Goal: Information Seeking & Learning: Check status

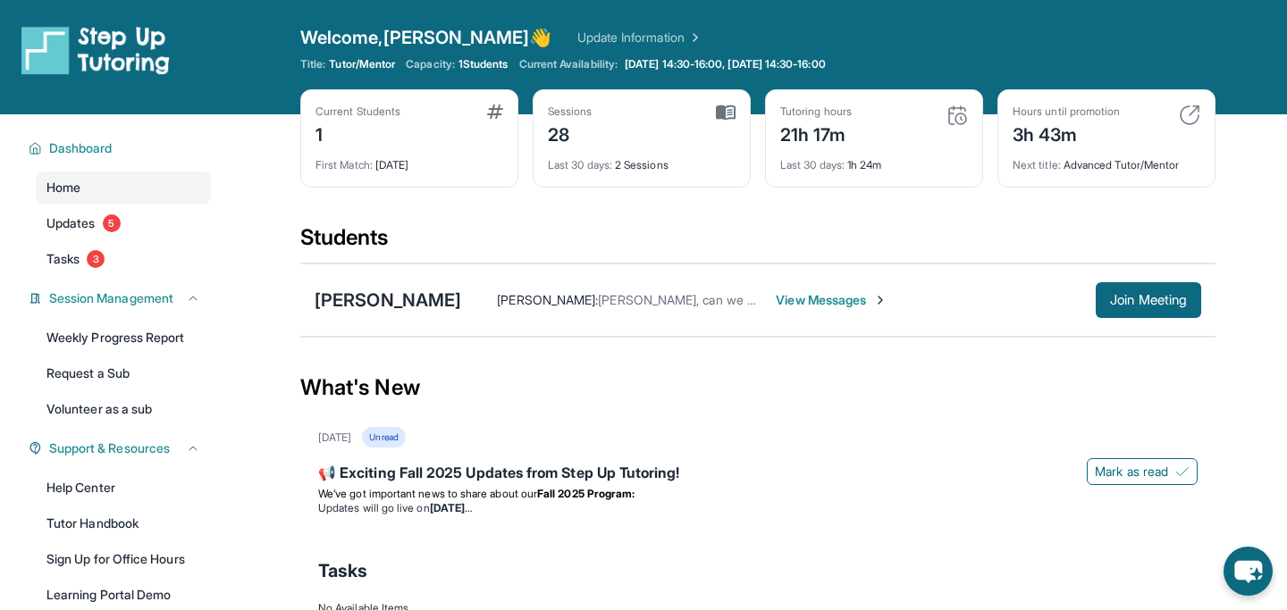
click at [485, 70] on span "1 Students" at bounding box center [483, 64] width 50 height 14
click at [410, 292] on div "[PERSON_NAME]" at bounding box center [388, 300] width 147 height 25
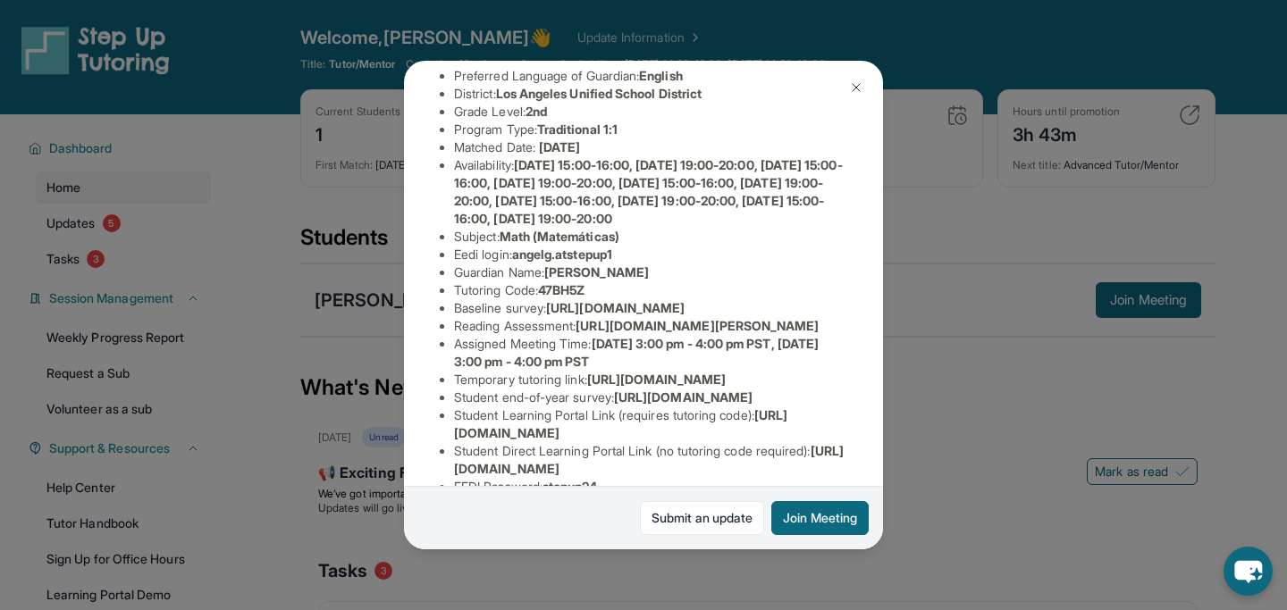
scroll to position [370, 0]
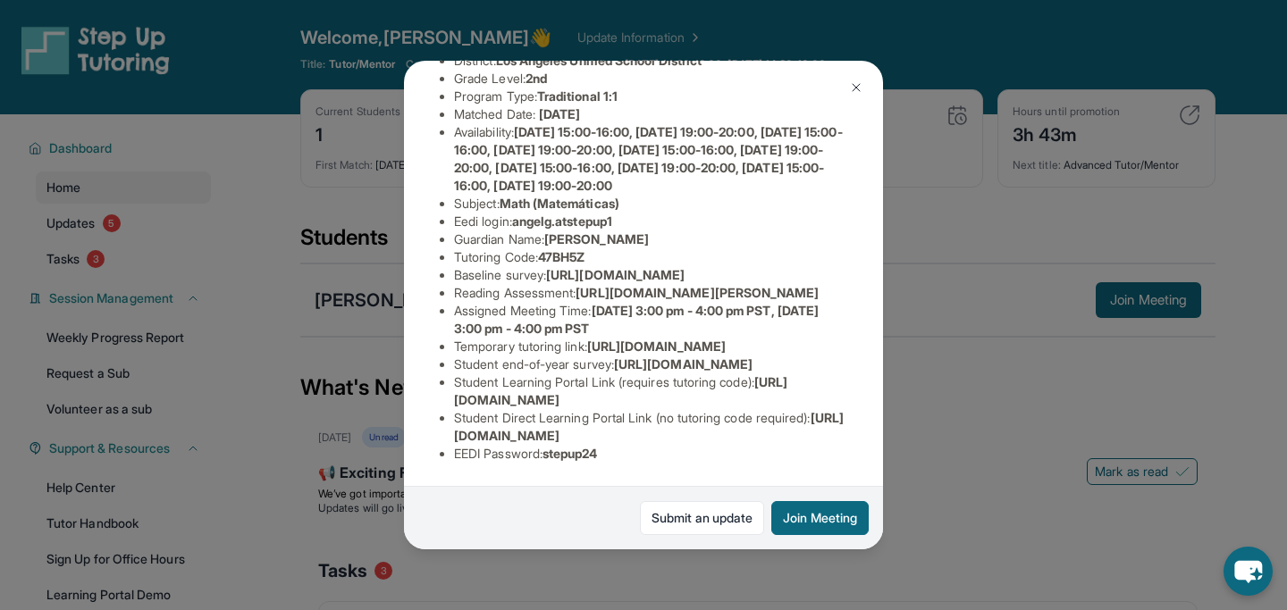
click at [331, 423] on div "[PERSON_NAME] Guardian: [PERSON_NAME] Student Information [URL][DOMAIN_NAME] Pr…" at bounding box center [643, 305] width 1287 height 610
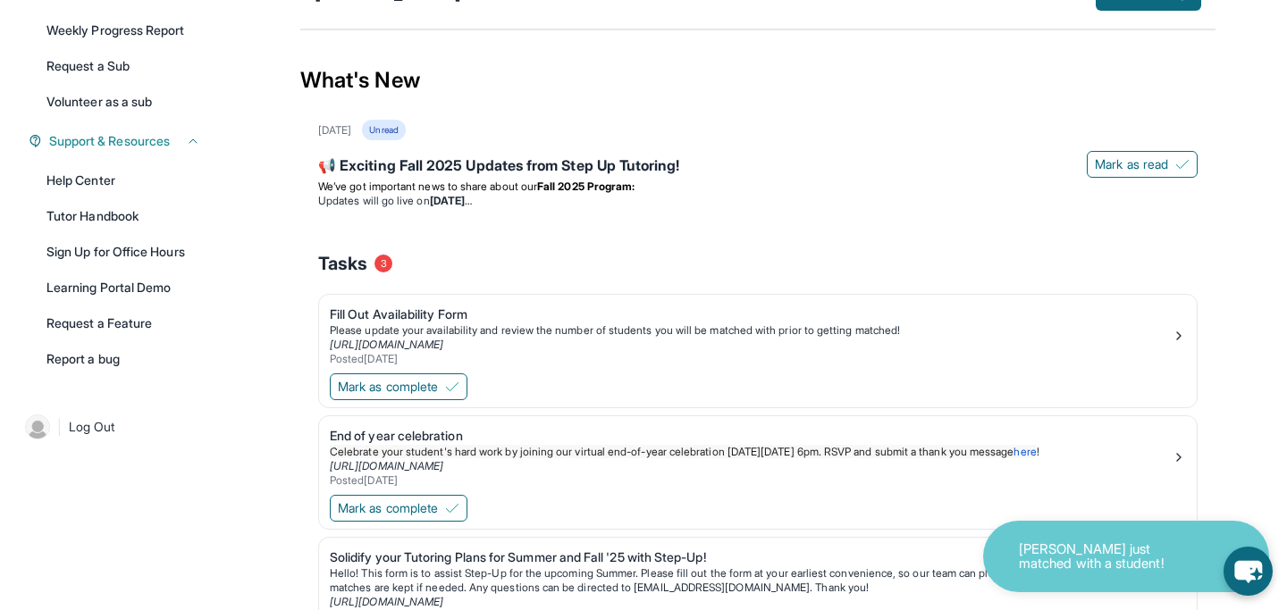
scroll to position [431, 0]
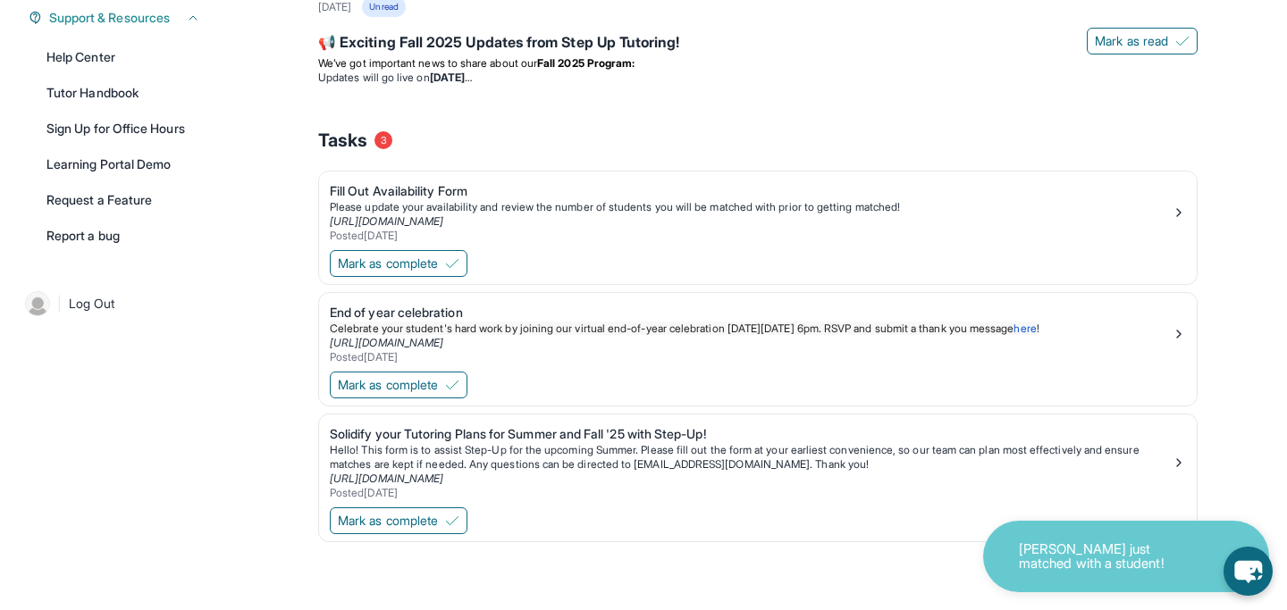
click at [1079, 539] on div "[PERSON_NAME] just matched with a student!" at bounding box center [1126, 556] width 286 height 71
click at [1074, 563] on p "[PERSON_NAME] just matched with a student!" at bounding box center [1108, 556] width 179 height 29
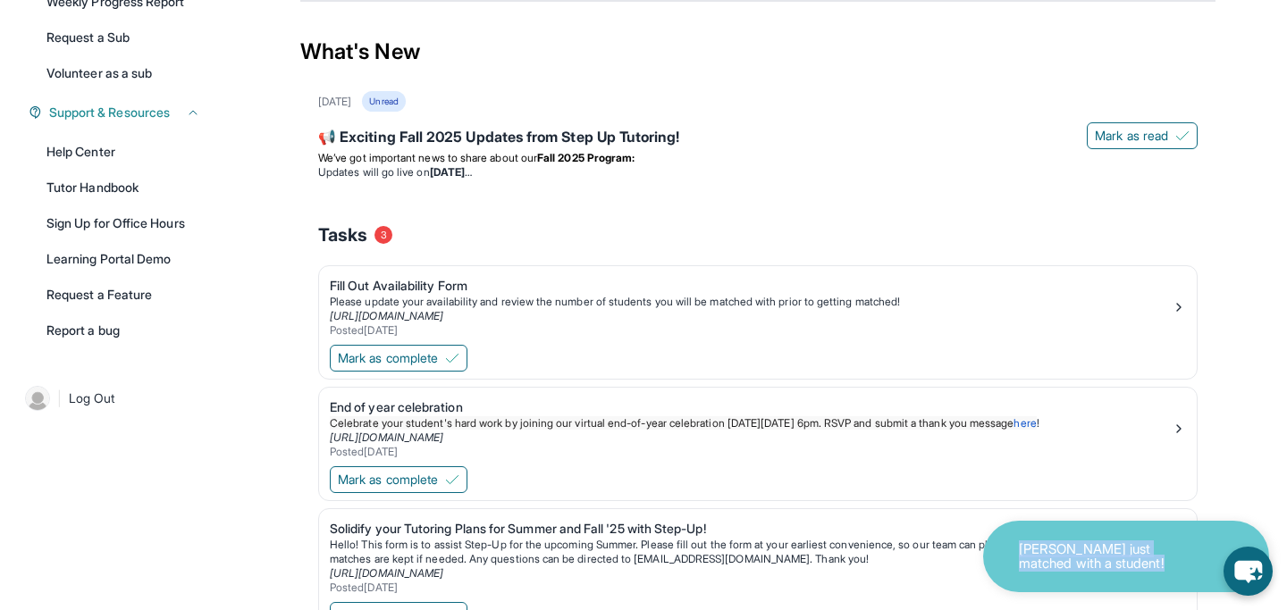
scroll to position [0, 0]
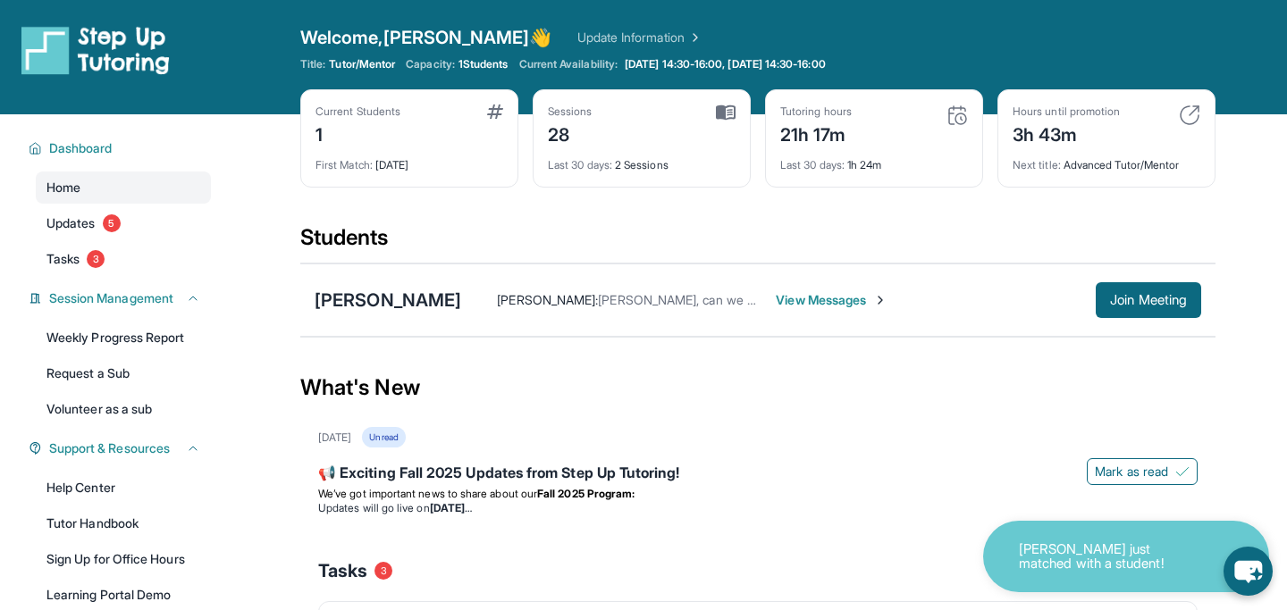
click at [968, 389] on div "What's New" at bounding box center [757, 388] width 915 height 79
